Goal: Task Accomplishment & Management: Manage account settings

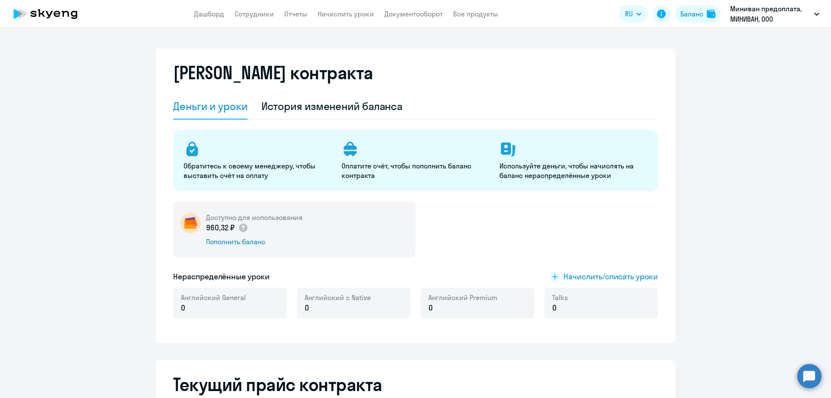
select select "english_adult_not_native_speaker"
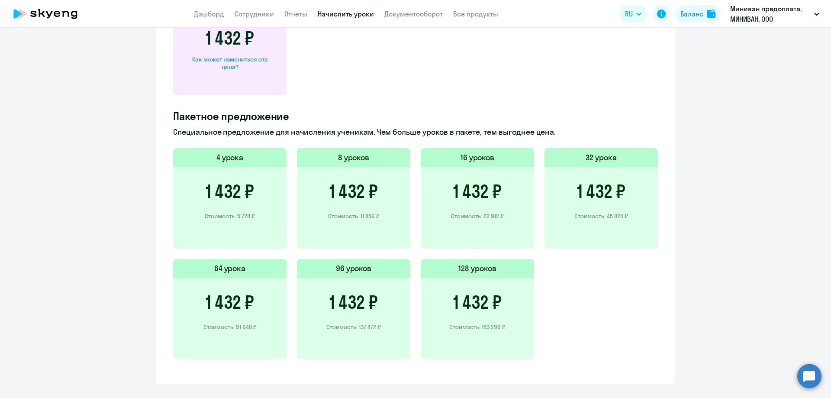
click at [324, 16] on link "Начислить уроки" at bounding box center [346, 14] width 56 height 9
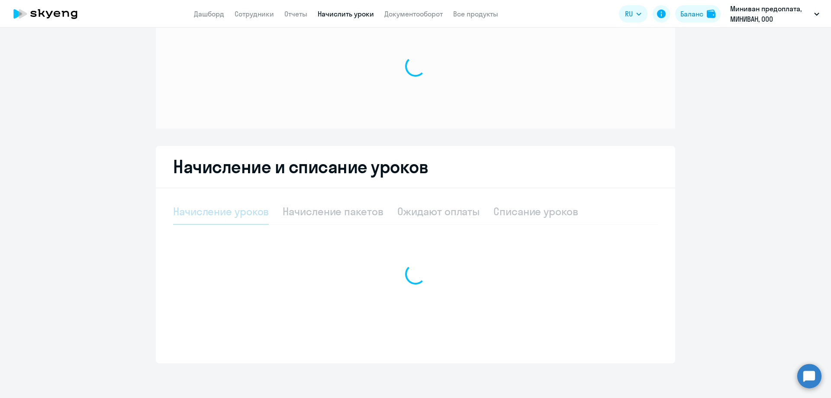
scroll to position [37, 0]
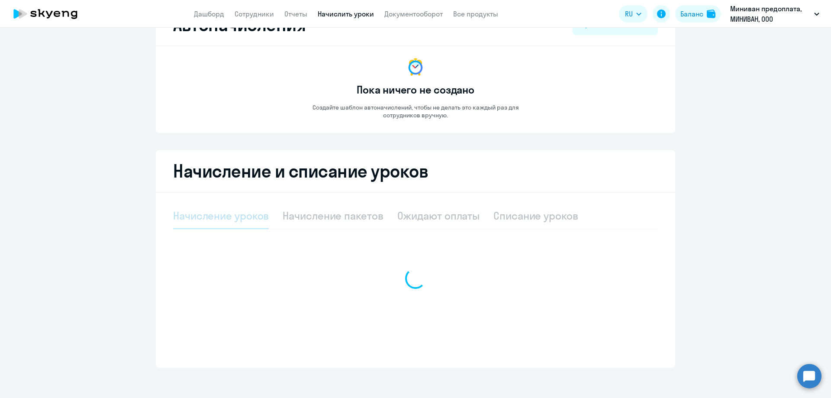
select select "10"
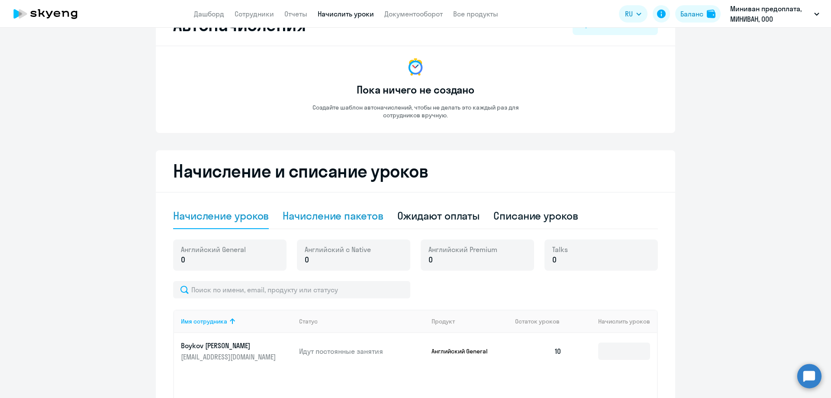
click at [351, 213] on div "Начисление пакетов" at bounding box center [333, 216] width 100 height 14
select select "10"
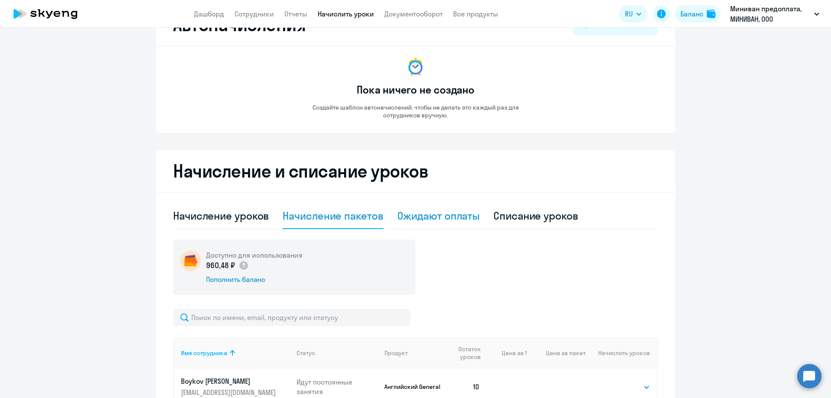
click at [423, 215] on div "Ожидают оплаты" at bounding box center [439, 216] width 83 height 14
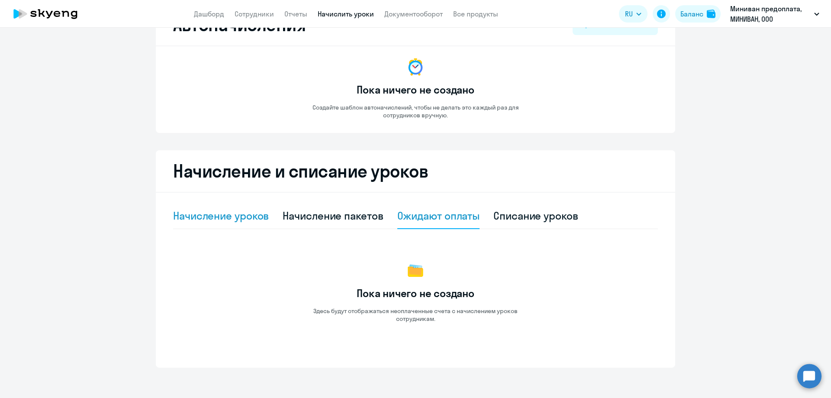
click at [201, 215] on div "Начисление уроков" at bounding box center [221, 216] width 96 height 14
select select "10"
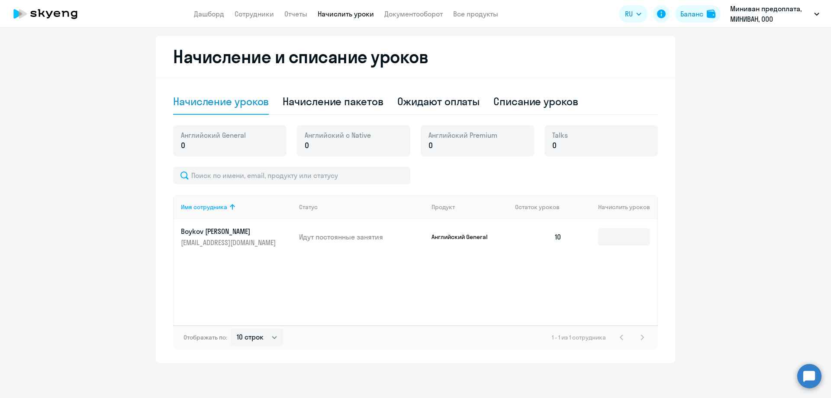
scroll to position [0, 0]
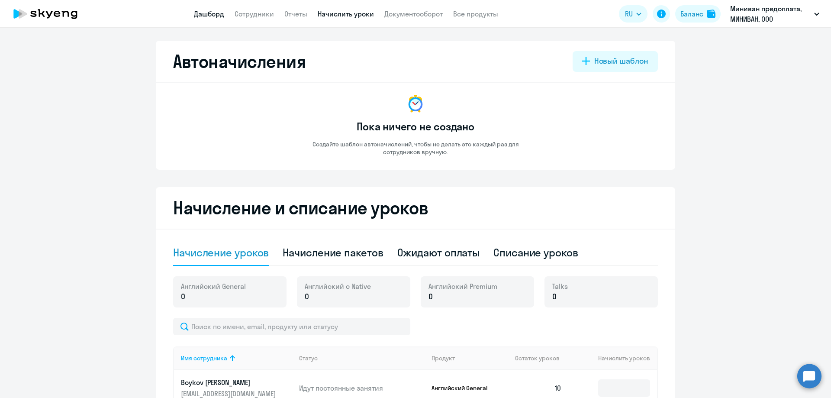
click at [211, 12] on link "Дашборд" at bounding box center [209, 14] width 30 height 9
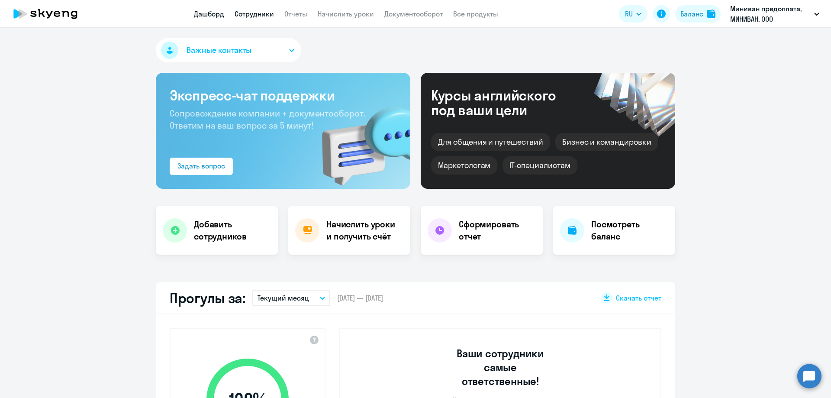
click at [255, 11] on link "Сотрудники" at bounding box center [254, 14] width 39 height 9
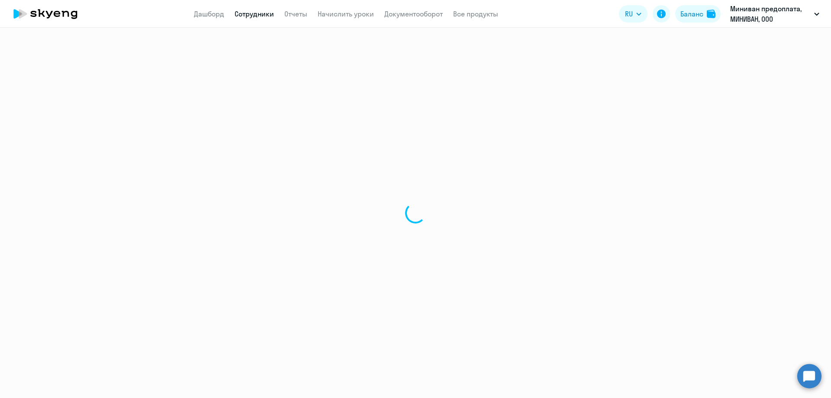
select select "30"
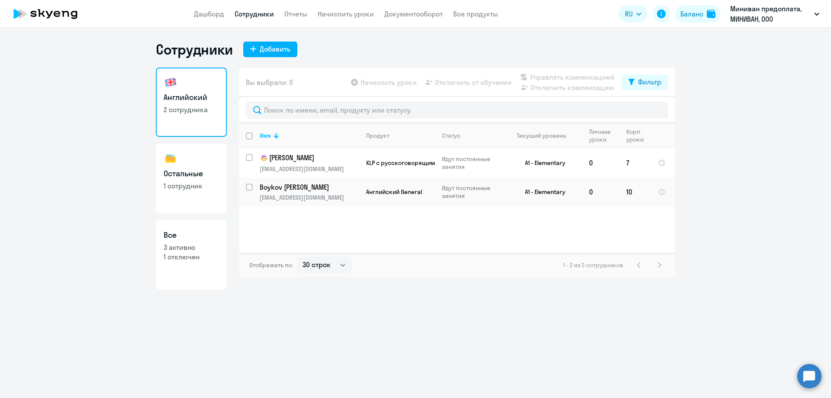
click at [191, 160] on link "Остальные 1 сотрудник" at bounding box center [191, 178] width 71 height 69
select select "30"
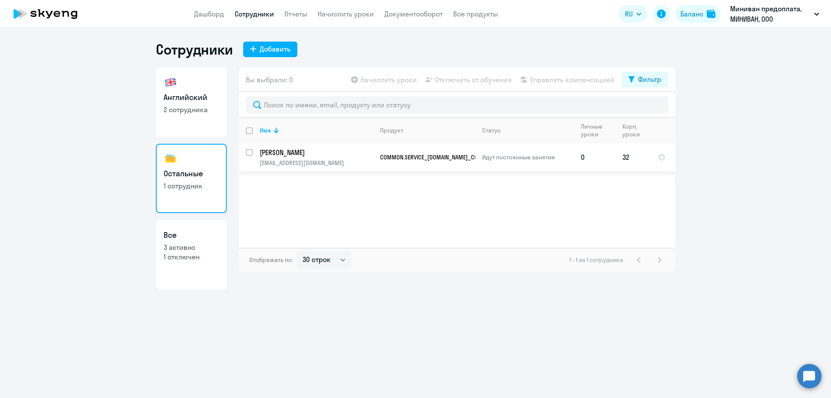
click at [433, 157] on span "COMMON.SERVICE_[DOMAIN_NAME]_COURSE_CC_PYTHON_KIDS_F2F" at bounding box center [464, 157] width 168 height 8
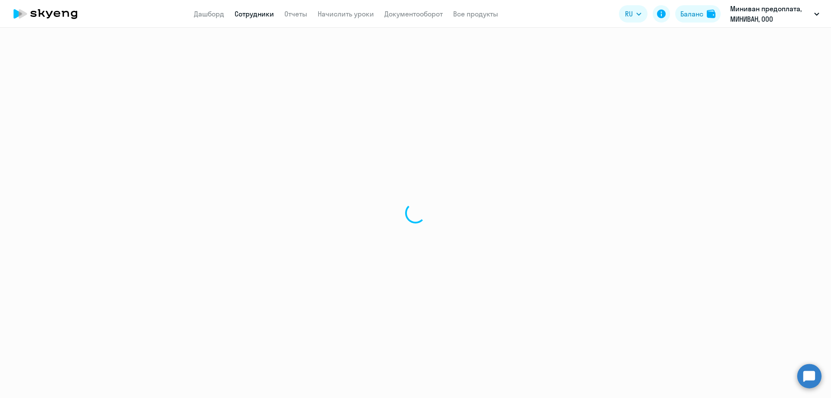
select select "others"
